Goal: Task Accomplishment & Management: Complete application form

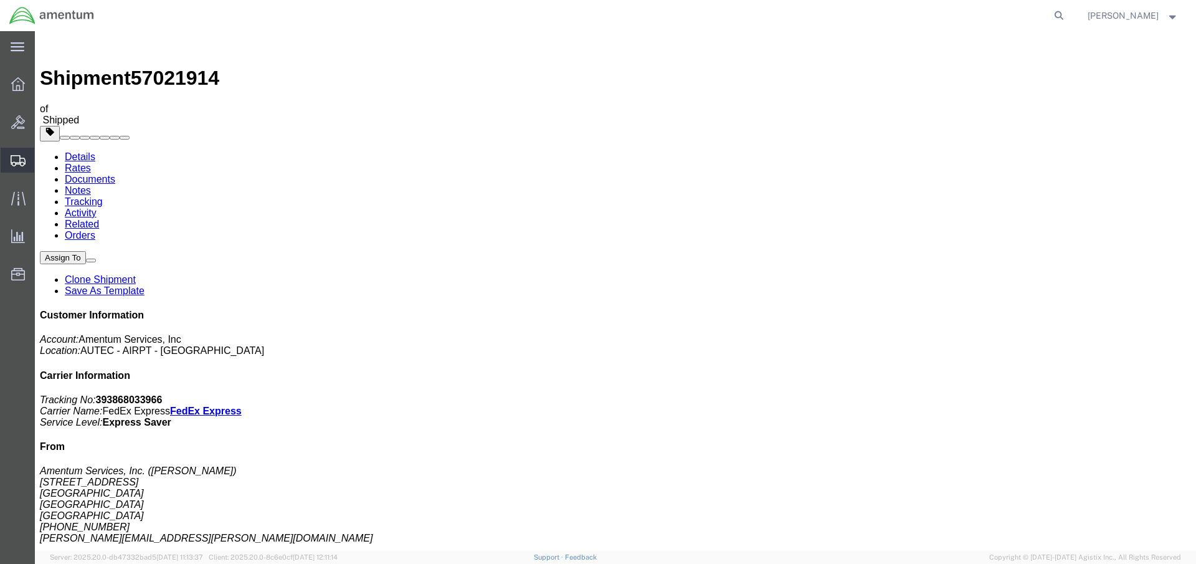
click at [0, 0] on span "Create Shipment" at bounding box center [0, 0] width 0 height 0
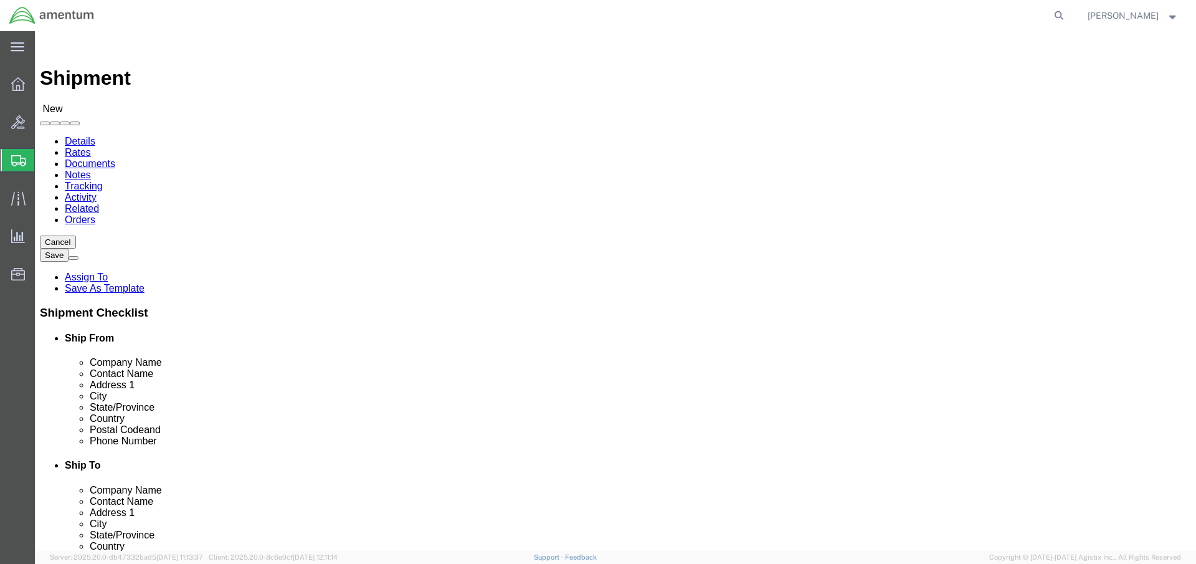
select select
click input "text"
type input "[PERSON_NAME]"
click p "- Amentum Services, Inc. - ([PERSON_NAME]) [STREET_ADDRESS]"
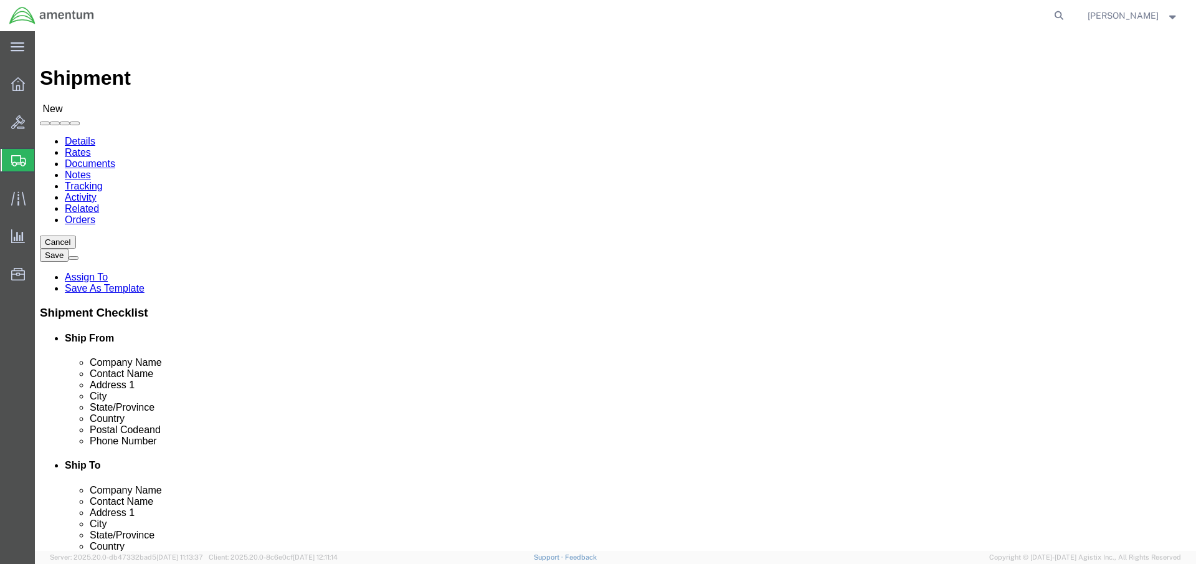
select select "FL"
type input "[PERSON_NAME]"
click input "text"
type input "Pacific"
click p "- Pacific Southwest Instruments - (Attn: Service Dept) [STREET_ADDRESS]"
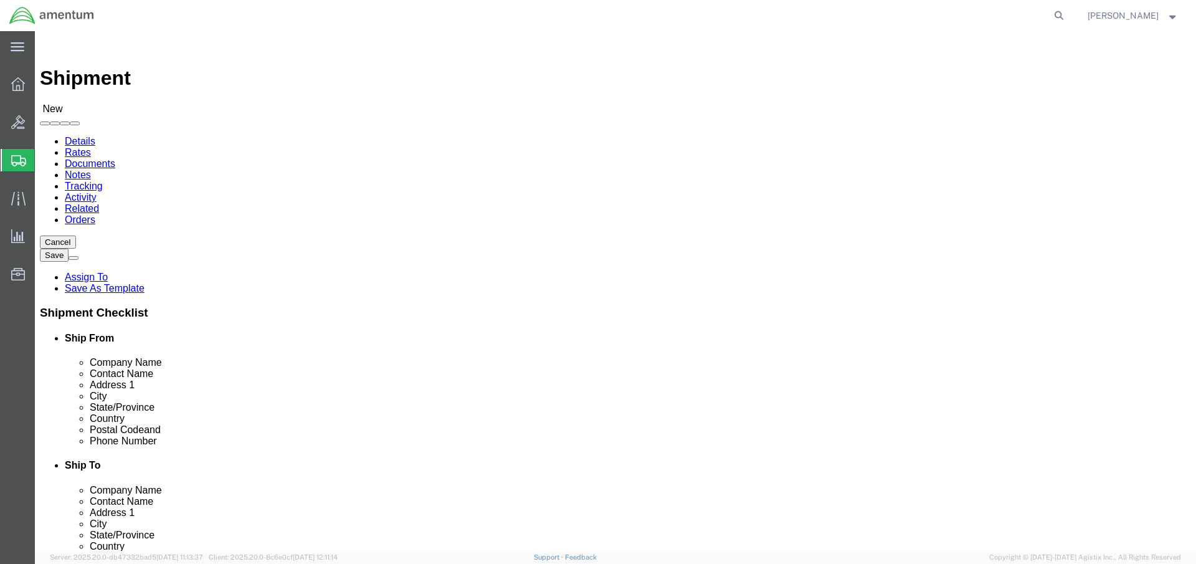
select select "CA"
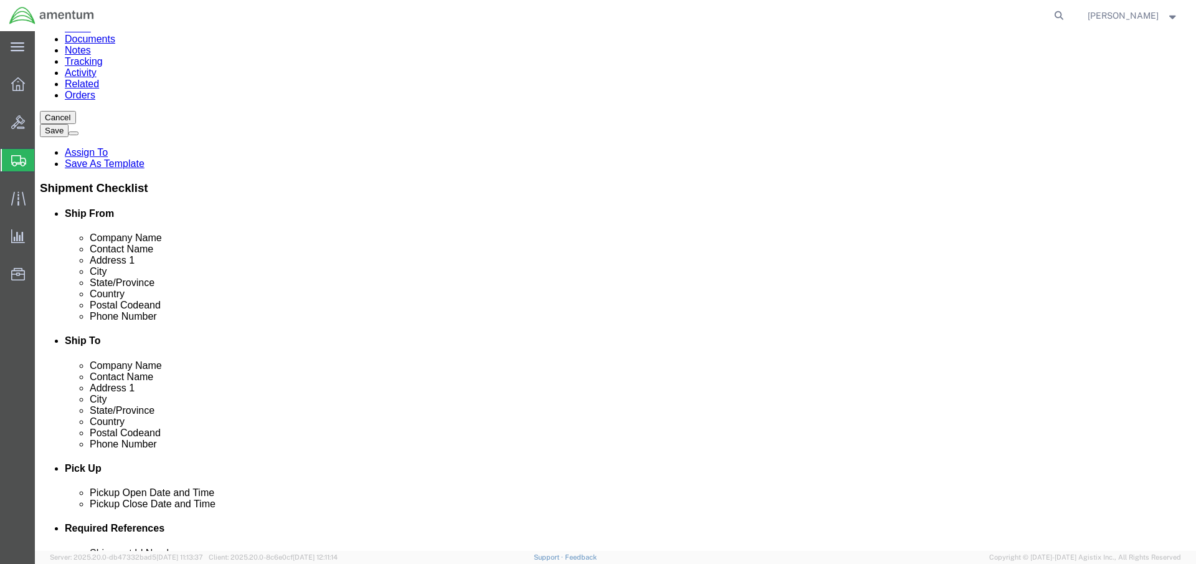
type input "Pacific Southwest Instruments"
click div "[DATE] 11:00 AM"
click input "11:00 AM"
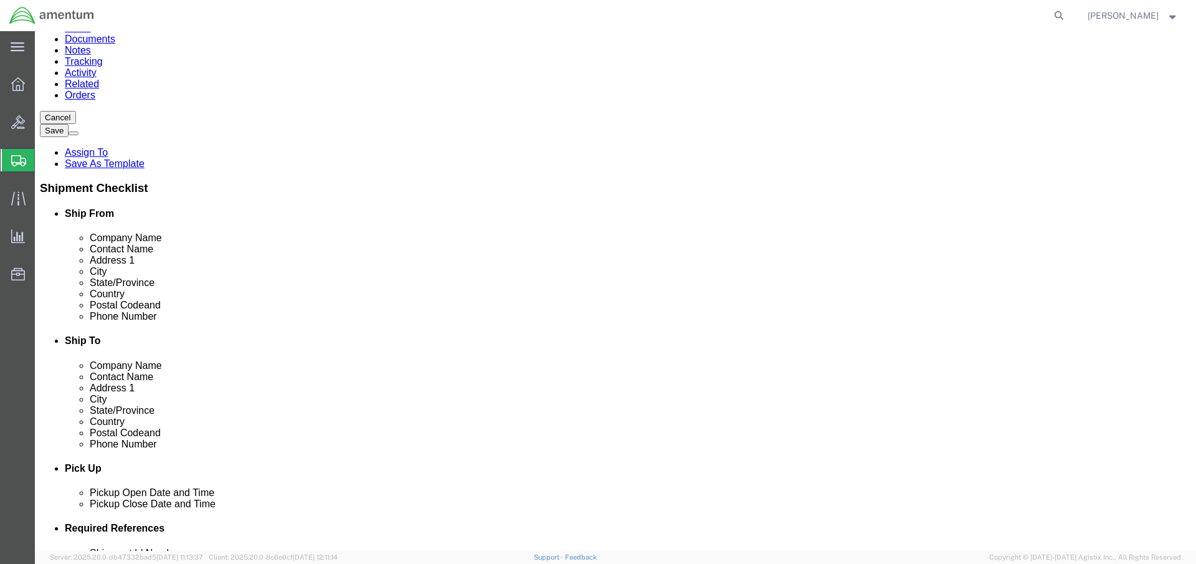
type input "07:00 AM"
click button "Apply"
click div "[DATE] 8:00 AM"
click input "4:00 AM"
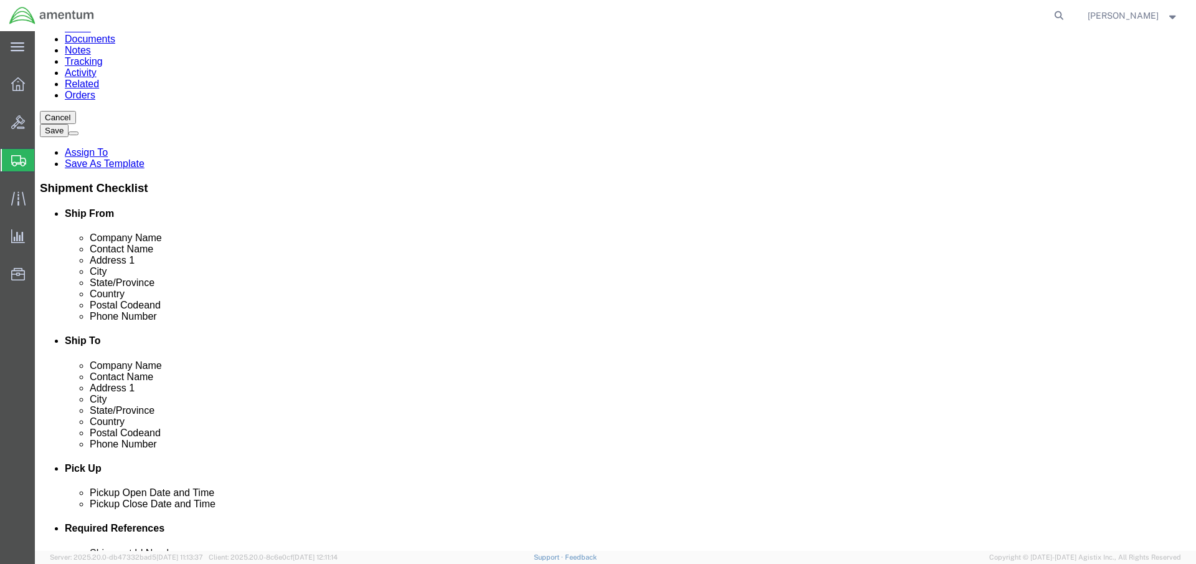
click input "4:00 AM"
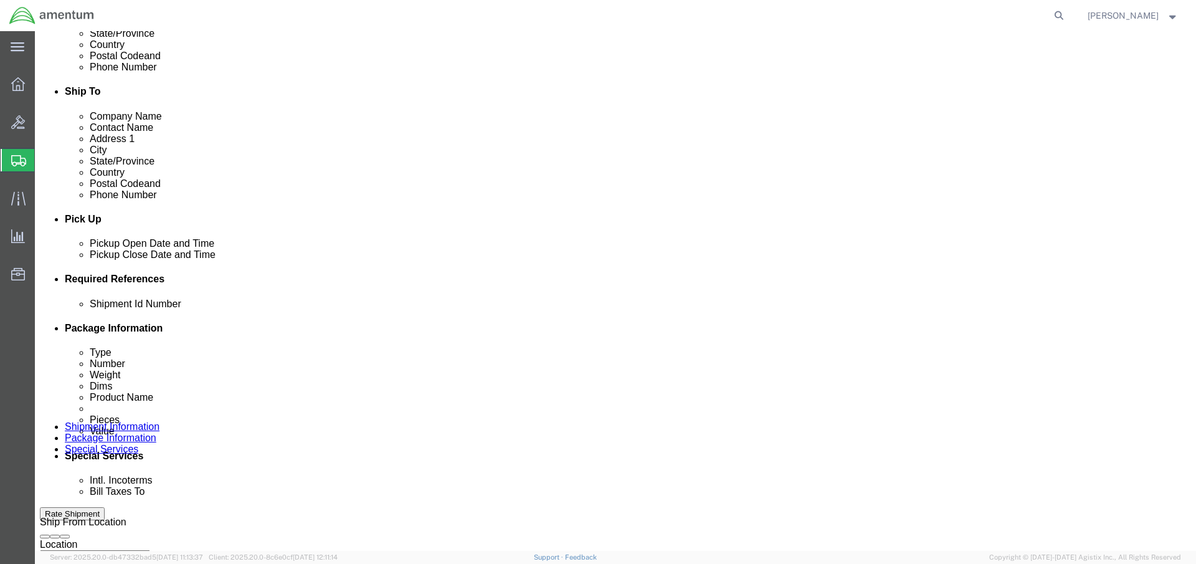
type input "4:00 pm"
click button "Apply"
click input "text"
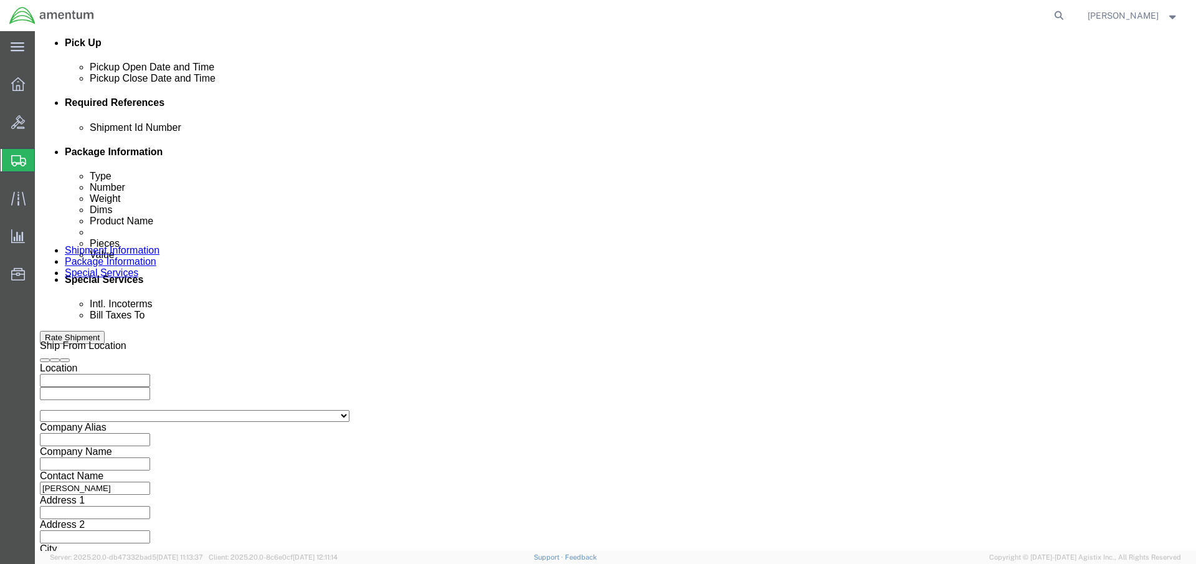
type input "PO AUT0011014"
click button "Add reference"
select select "PROJ"
click input "text"
type input "Autec"
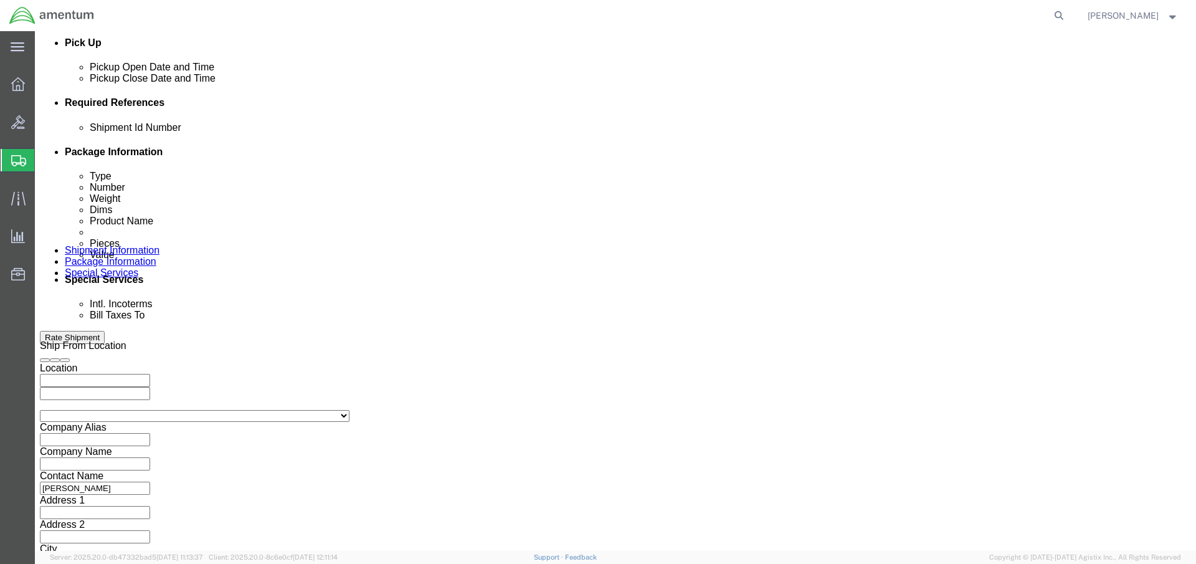
click button "Add reference"
select select "PROJNUM"
click input "text"
type input "4732.C0.03RA.16310400."
